Goal: Find contact information: Find contact information

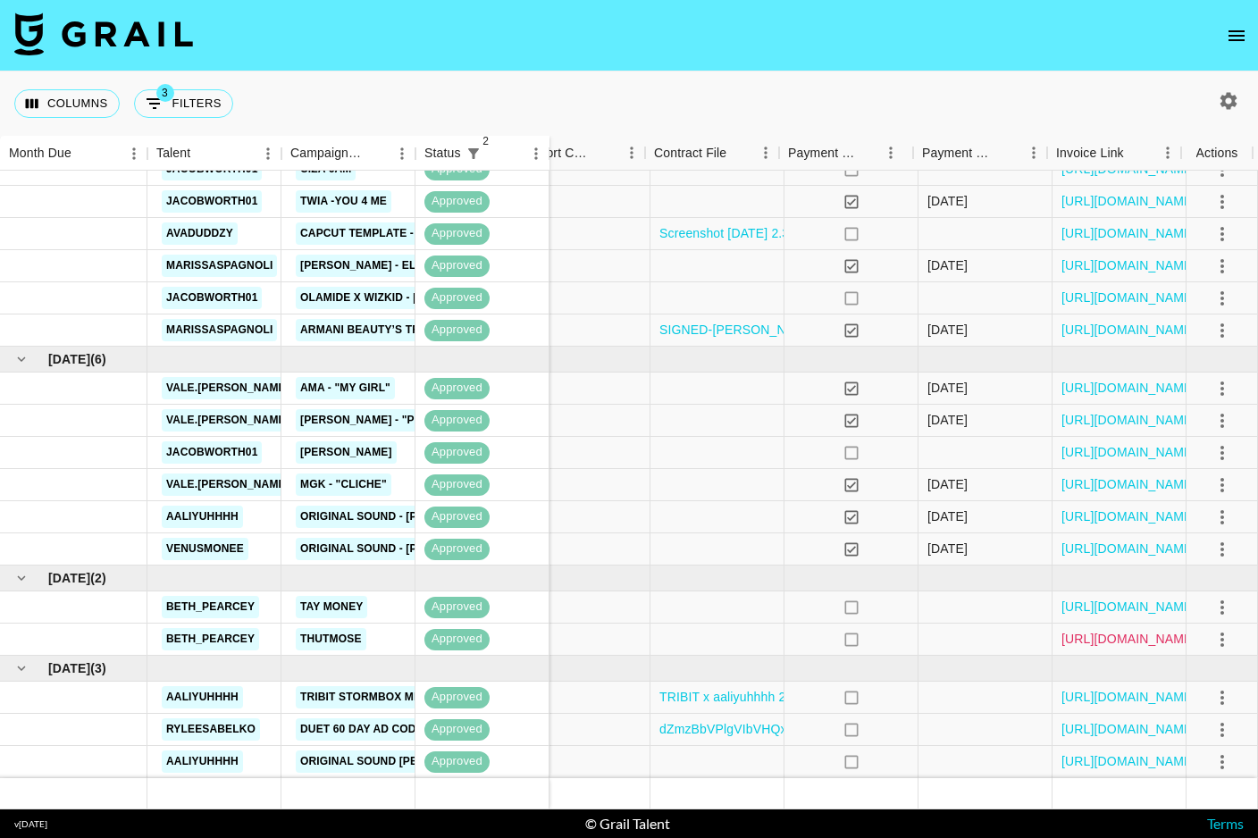
scroll to position [113, 1954]
click at [1089, 609] on link "https://in.xero.com/bwcYb4D9RQqe7ewD9MkuyTgrYafQes0hDPyBDtGr" at bounding box center [1129, 607] width 135 height 18
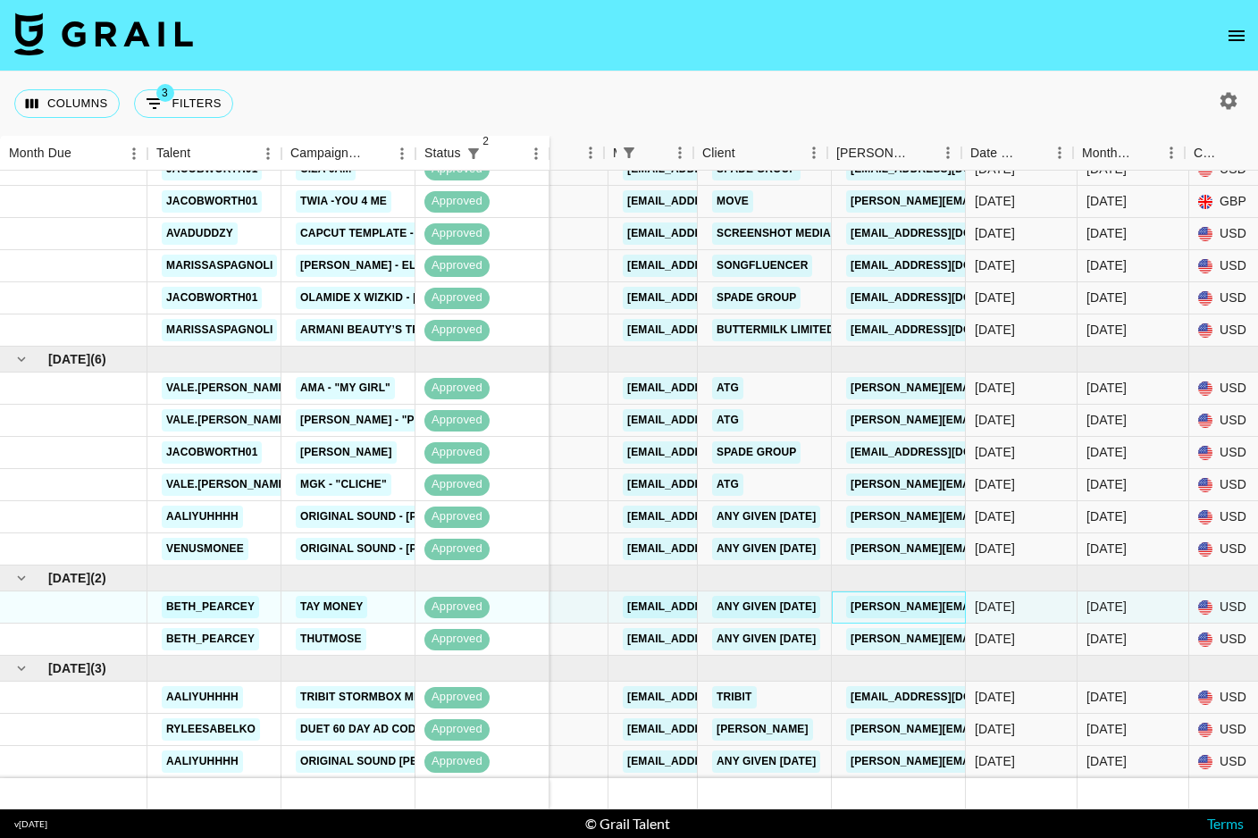
scroll to position [113, 169]
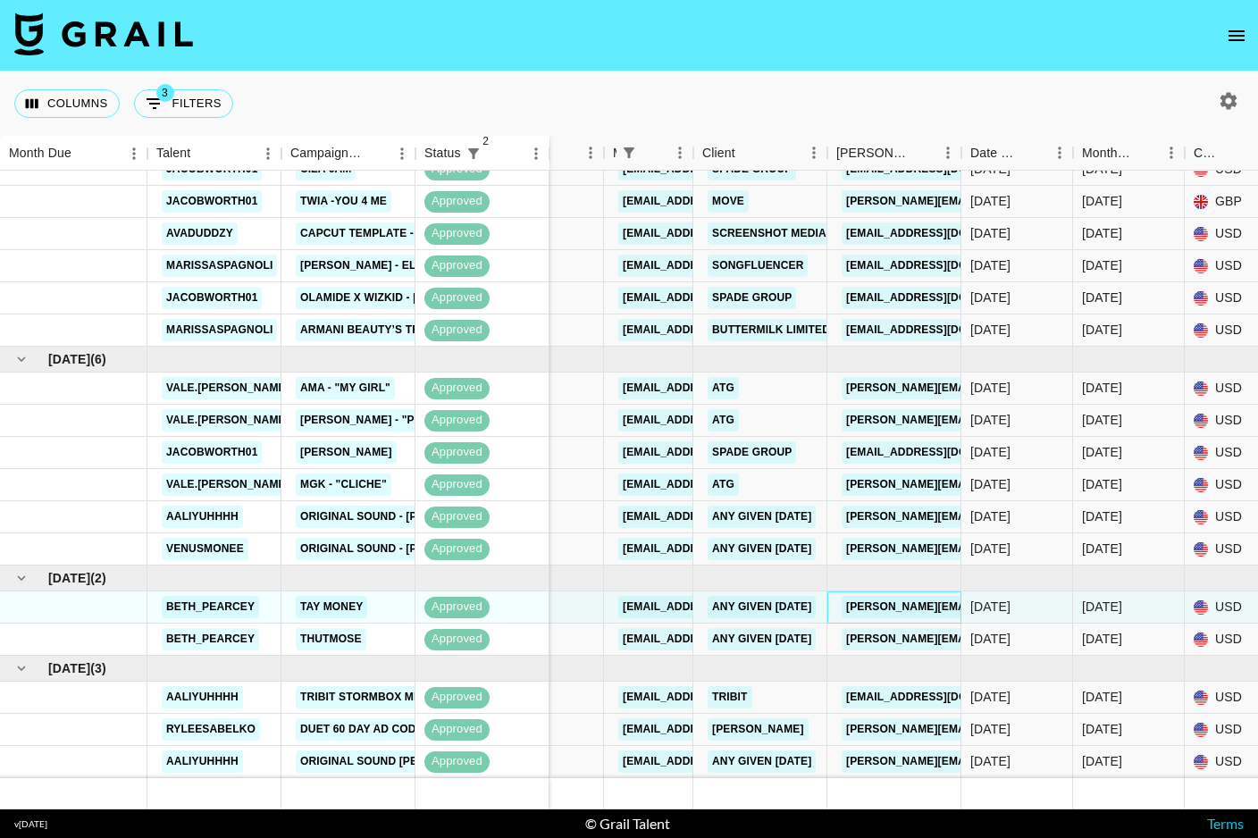
click at [902, 612] on link "[PERSON_NAME][EMAIL_ADDRESS][DOMAIN_NAME]" at bounding box center [987, 607] width 291 height 22
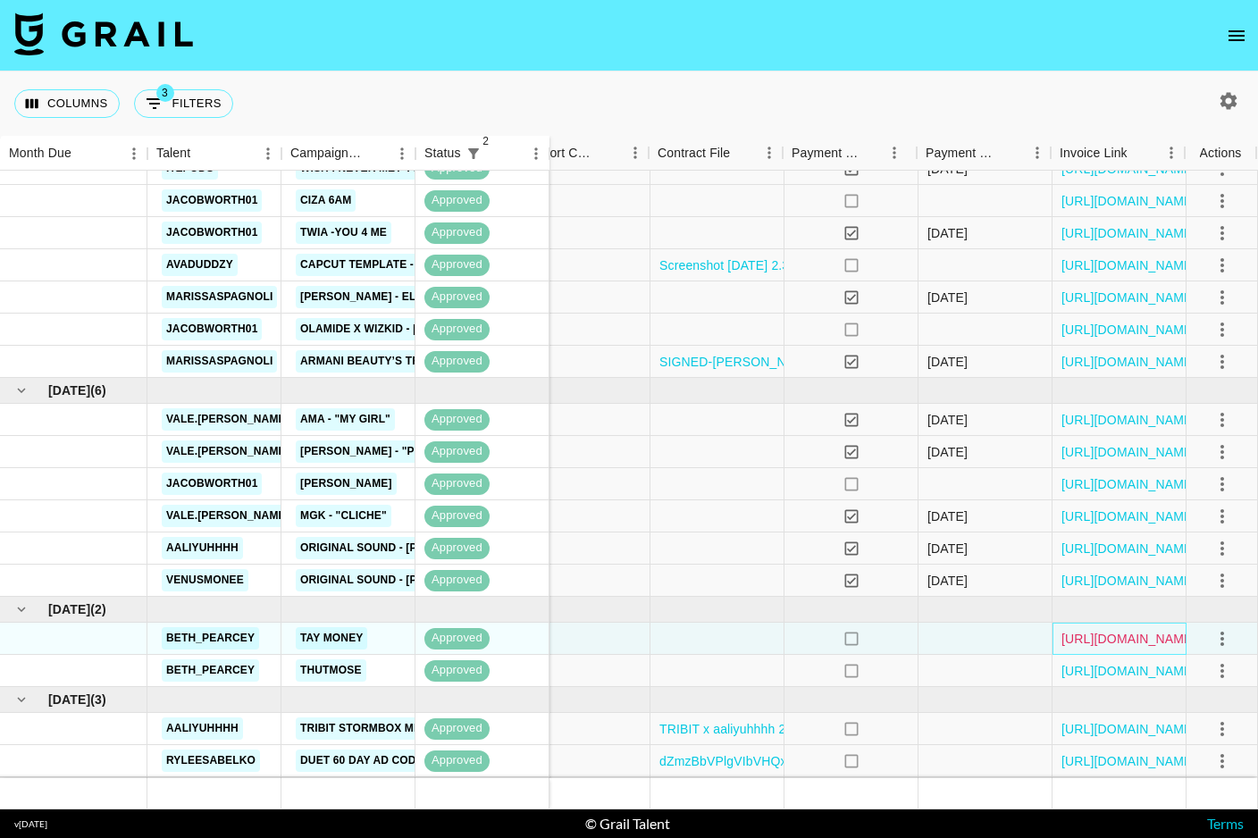
scroll to position [80, 1954]
click at [1129, 641] on link "https://in.xero.com/bwcYb4D9RQqe7ewD9MkuyTgrYafQes0hDPyBDtGr" at bounding box center [1129, 640] width 135 height 18
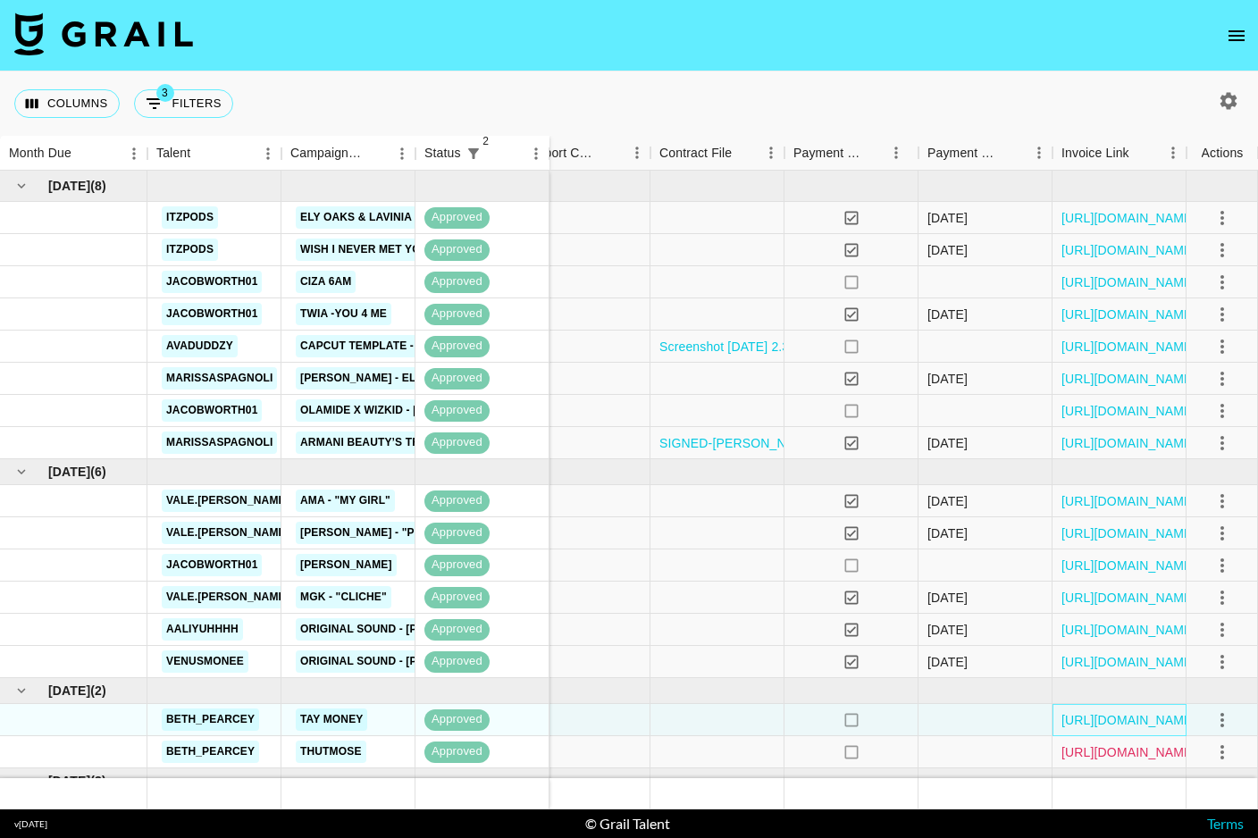
scroll to position [4, 1954]
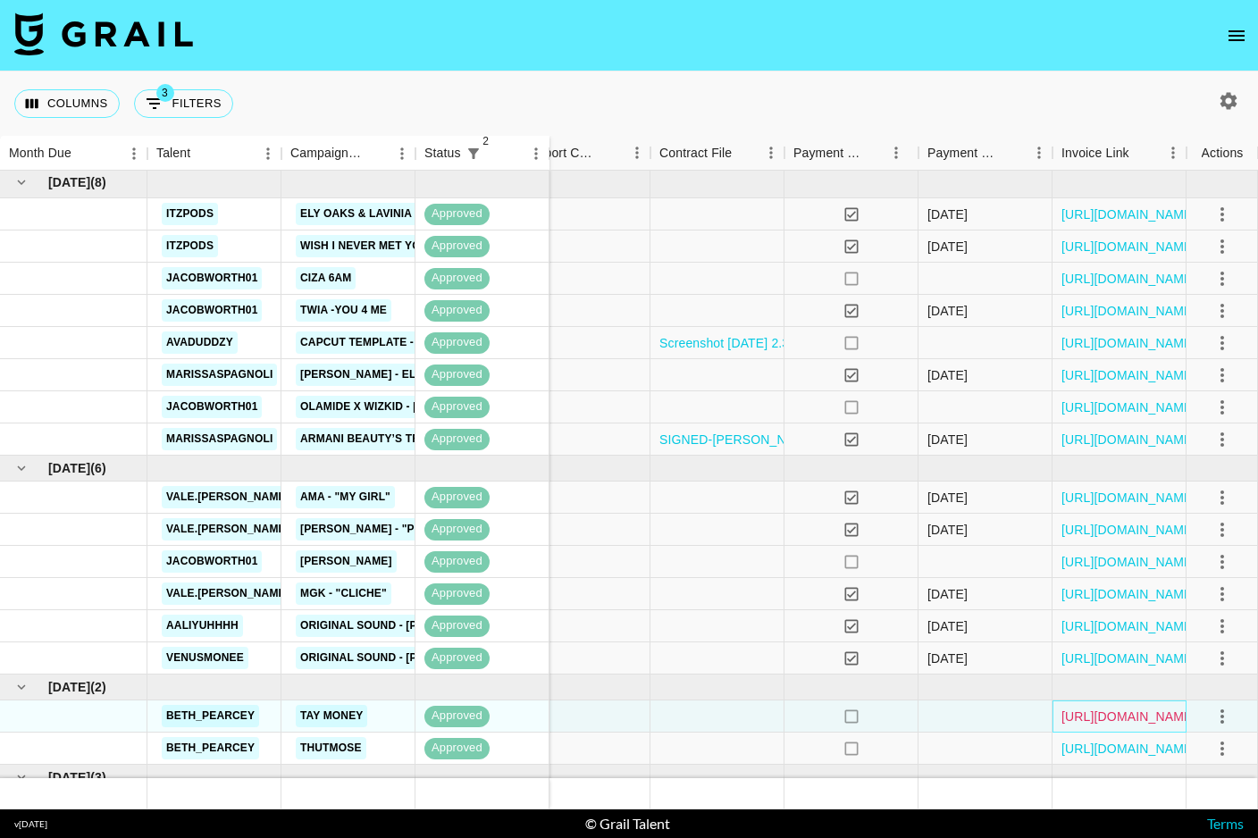
click at [1104, 718] on link "https://in.xero.com/bwcYb4D9RQqe7ewD9MkuyTgrYafQes0hDPyBDtGr" at bounding box center [1129, 717] width 135 height 18
click at [1100, 749] on link "https://in.xero.com/NPq2YsimfwrzgwksiE3VWWkbxwBOc7NkU4V2ngjD" at bounding box center [1129, 749] width 135 height 18
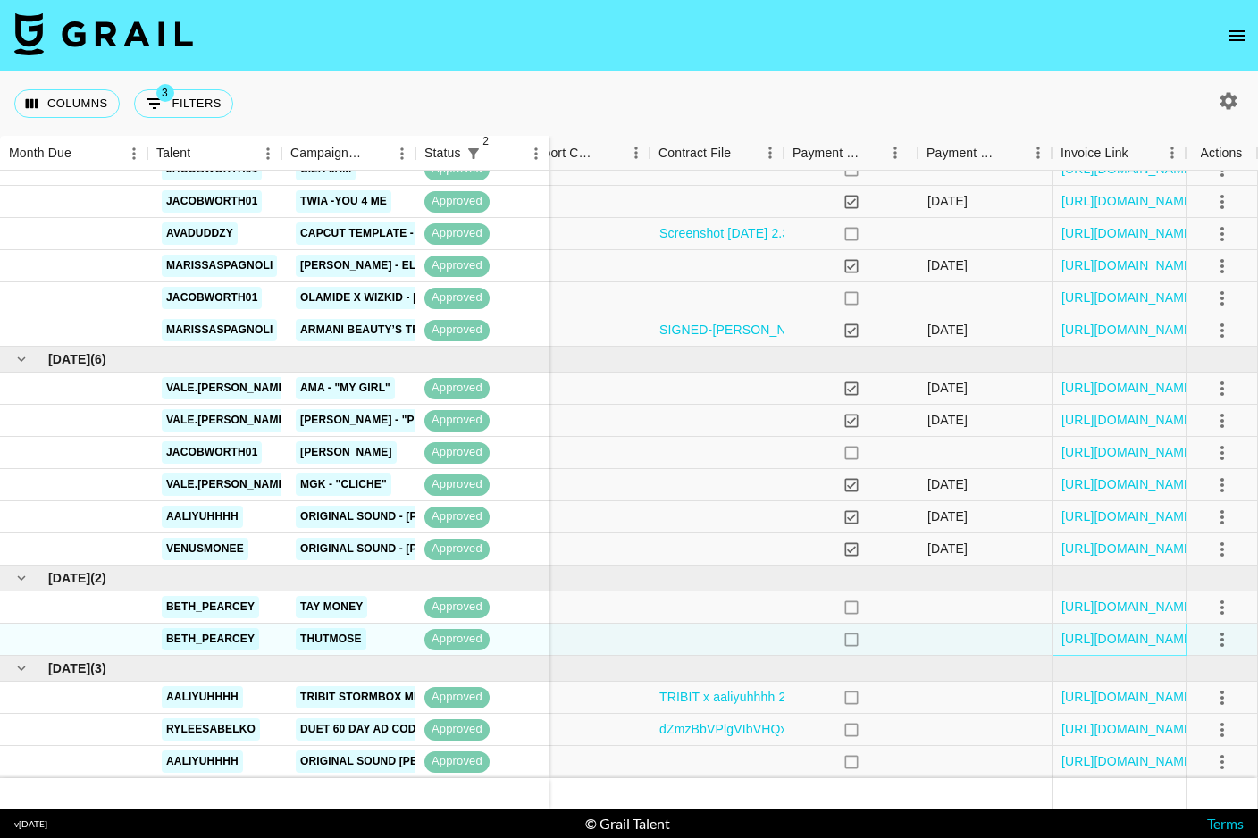
scroll to position [113, 1954]
click at [331, 765] on link "original sound annmarie" at bounding box center [395, 762] width 199 height 22
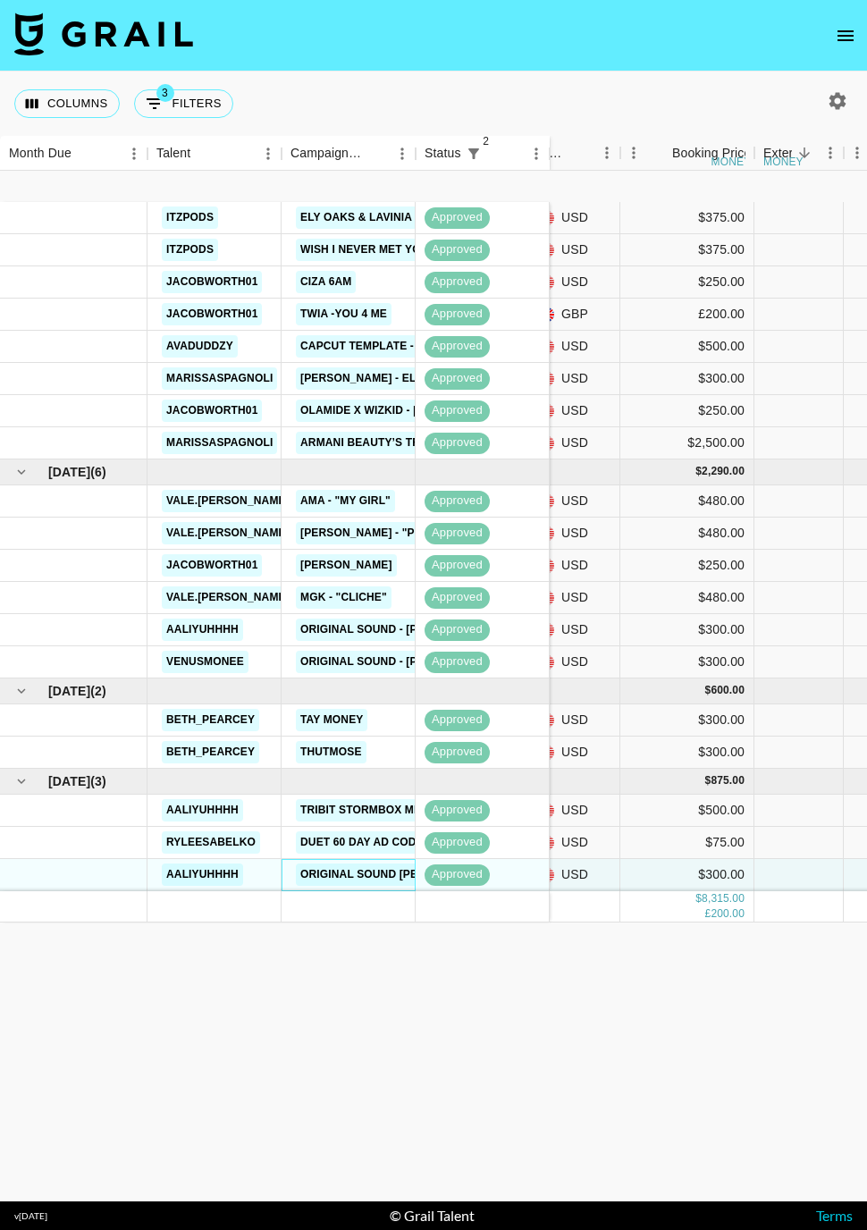
scroll to position [0, 823]
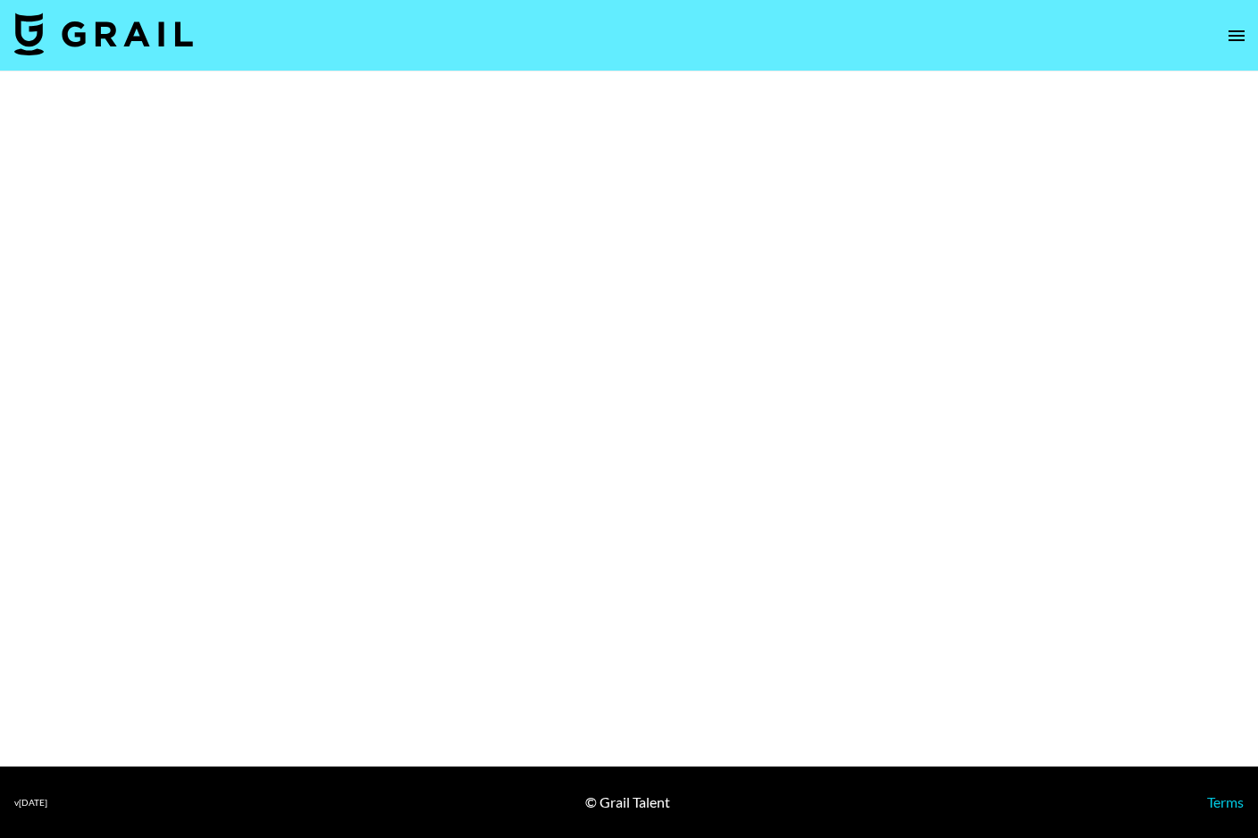
select select "Song"
